Goal: Task Accomplishment & Management: Use online tool/utility

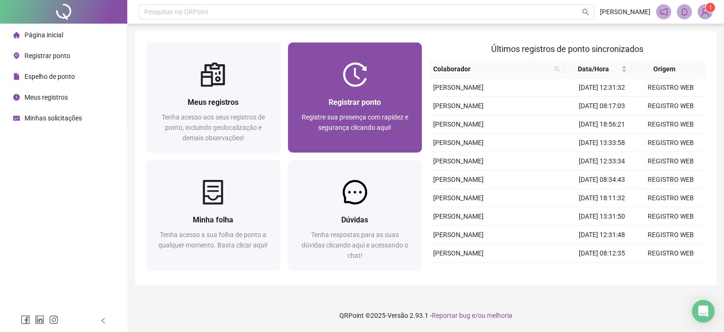
click at [356, 99] on span "Registrar ponto" at bounding box center [355, 102] width 52 height 9
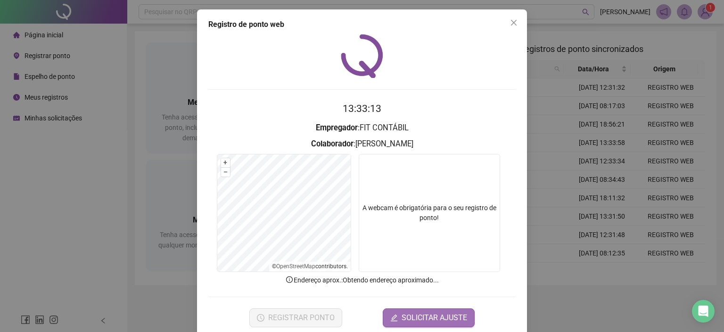
click at [402, 316] on span "SOLICITAR AJUSTE" at bounding box center [435, 317] width 66 height 11
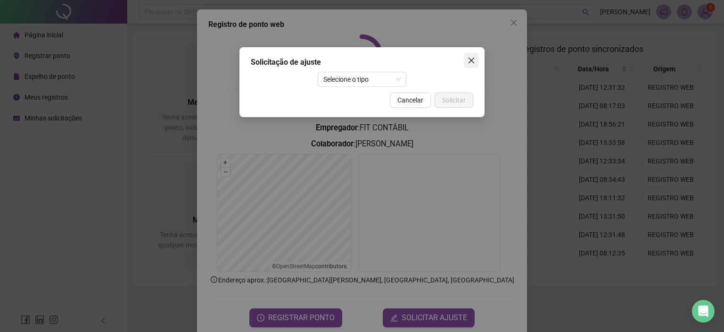
click at [472, 61] on icon "close" at bounding box center [472, 61] width 6 height 6
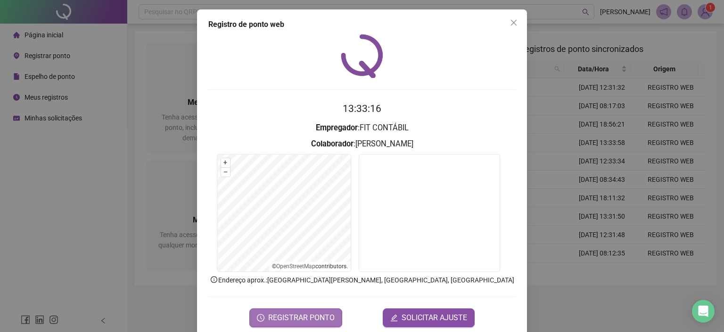
click at [290, 316] on span "REGISTRAR PONTO" at bounding box center [301, 317] width 66 height 11
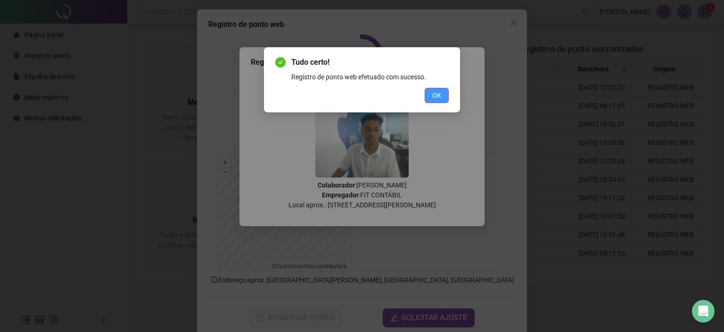
click at [439, 92] on span "OK" at bounding box center [436, 95] width 9 height 10
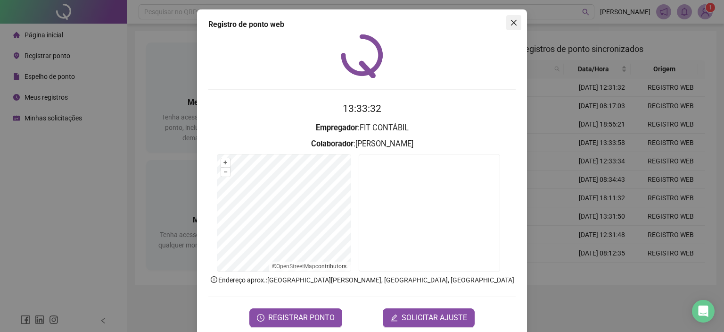
click at [510, 25] on icon "close" at bounding box center [514, 23] width 8 height 8
